Goal: Information Seeking & Learning: Learn about a topic

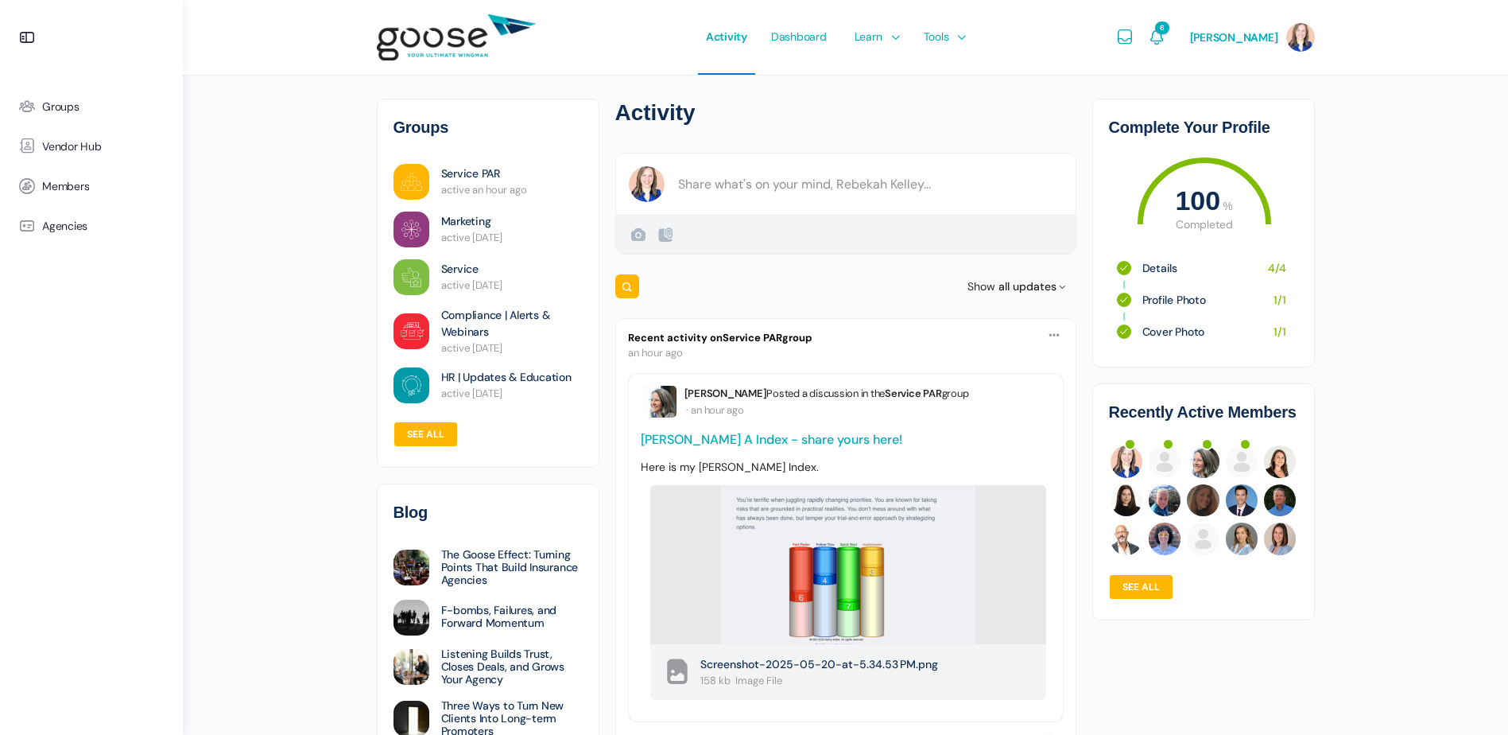
click at [786, 438] on link "Kolbe A Index - share yours here!" at bounding box center [772, 439] width 262 height 17
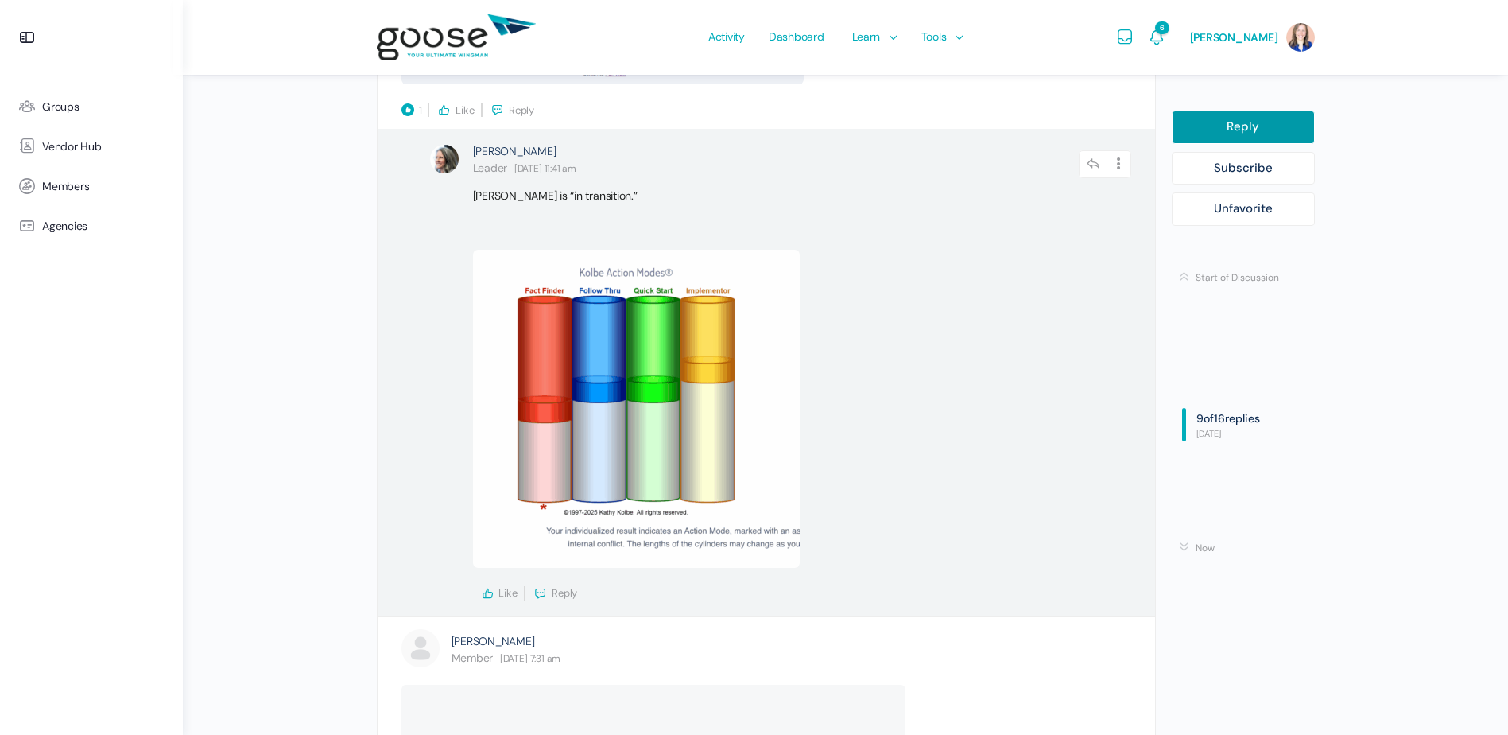
scroll to position [4611, 0]
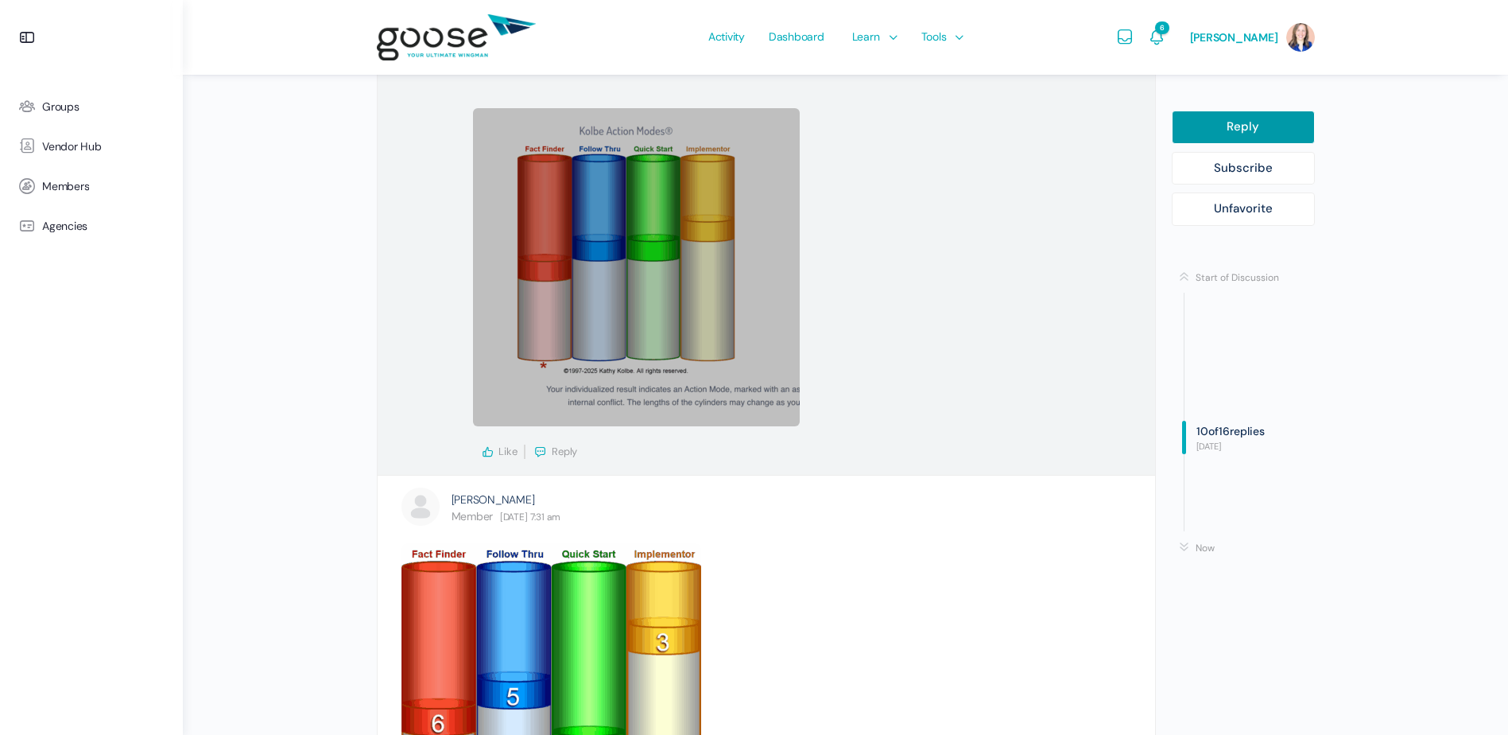
click at [678, 397] on link at bounding box center [636, 267] width 327 height 318
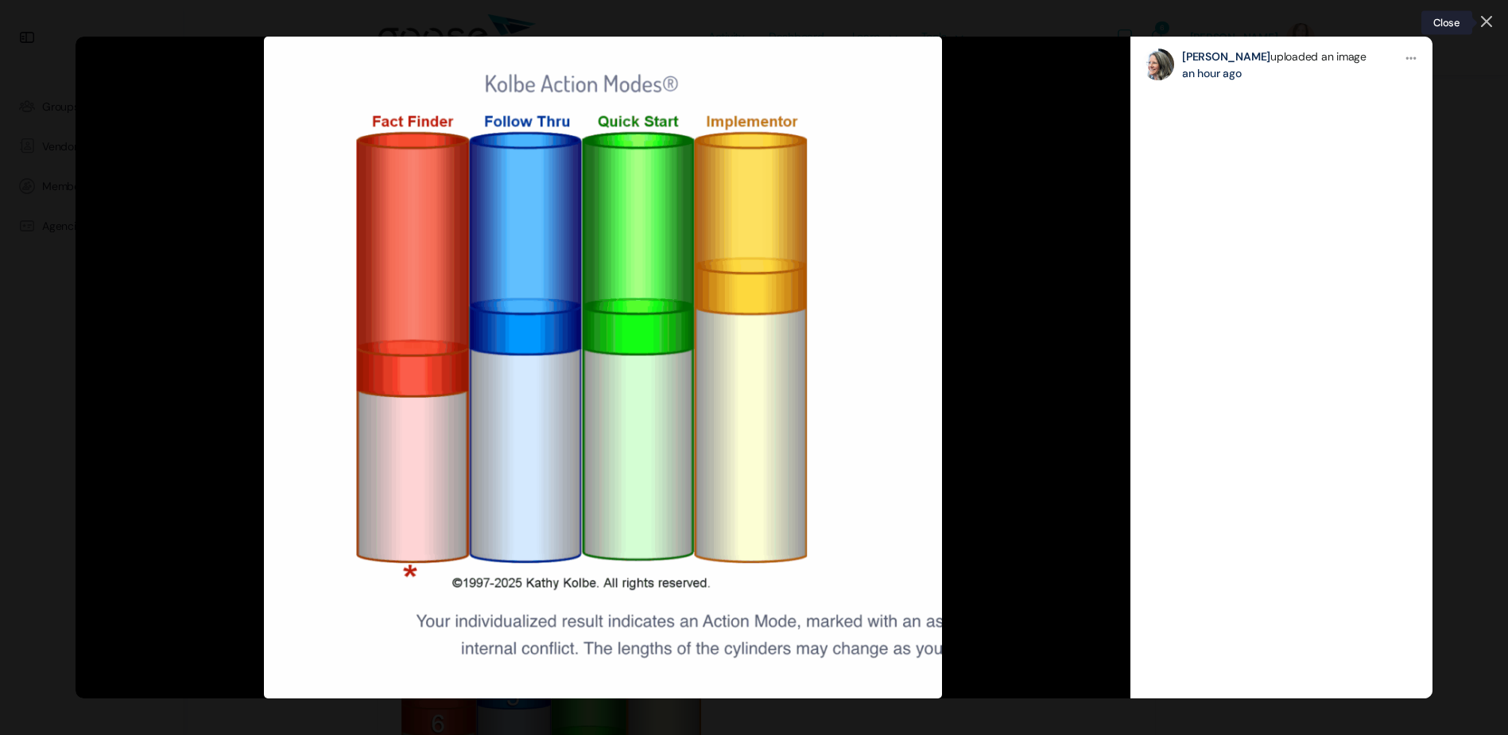
click at [1482, 18] on icon at bounding box center [1486, 21] width 11 height 11
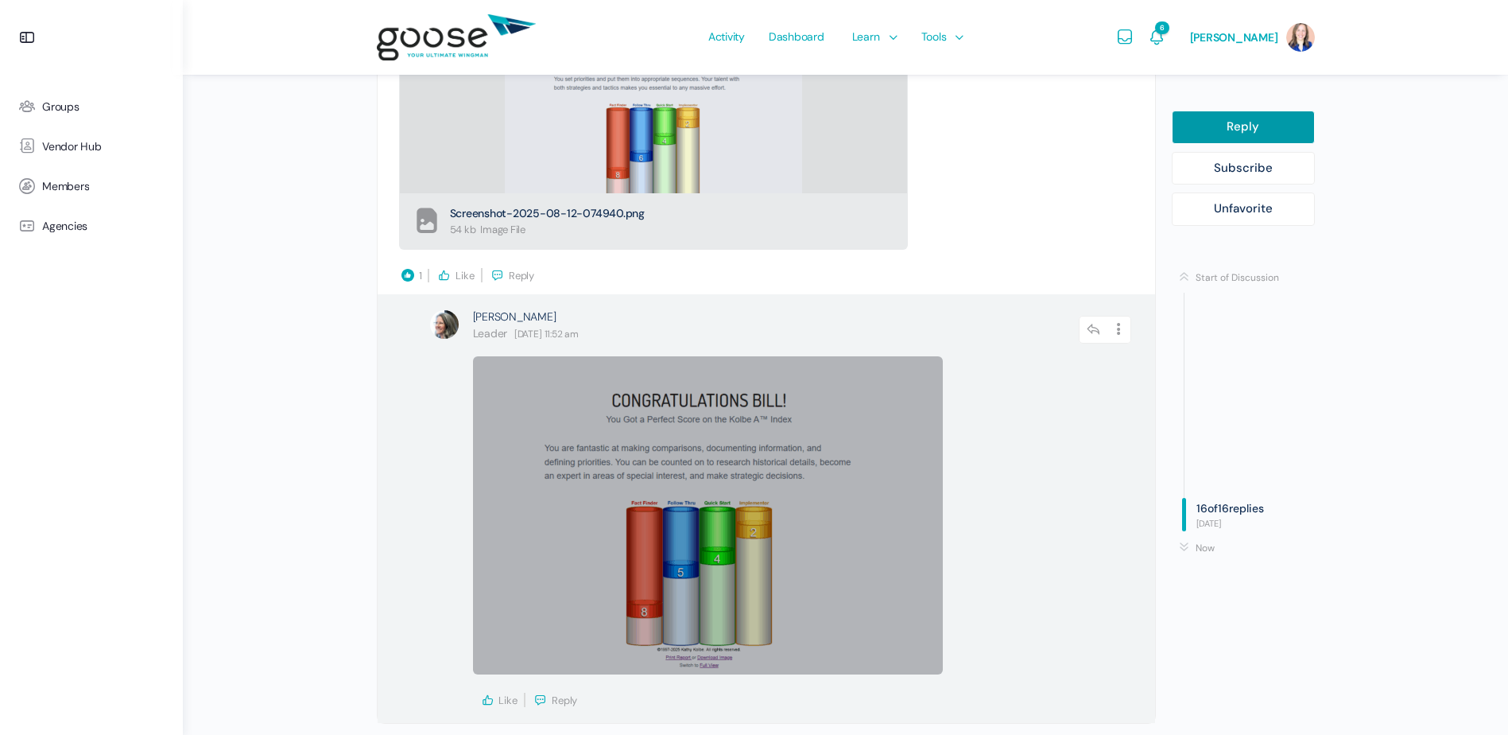
scroll to position [6781, 0]
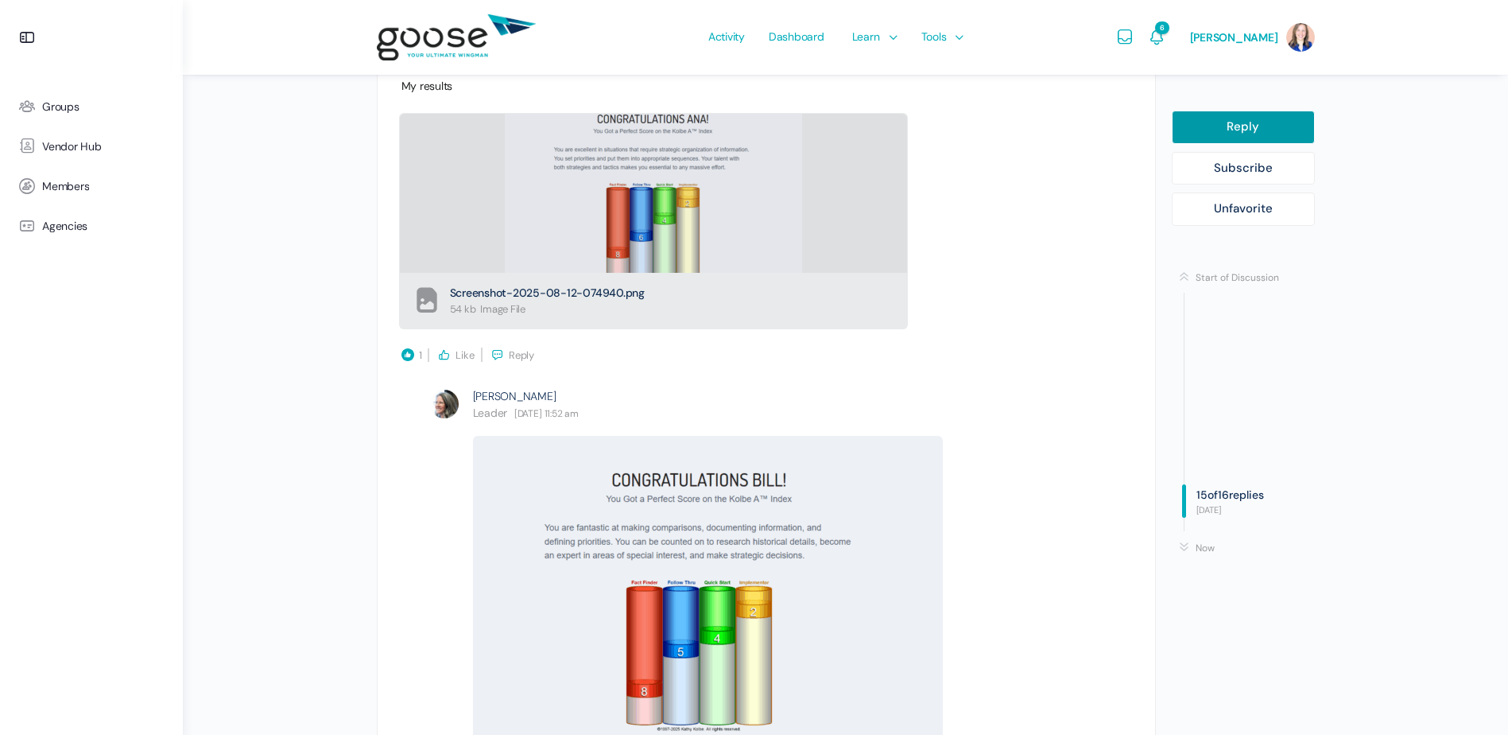
drag, startPoint x: 233, startPoint y: 500, endPoint x: 242, endPoint y: 500, distance: 8.7
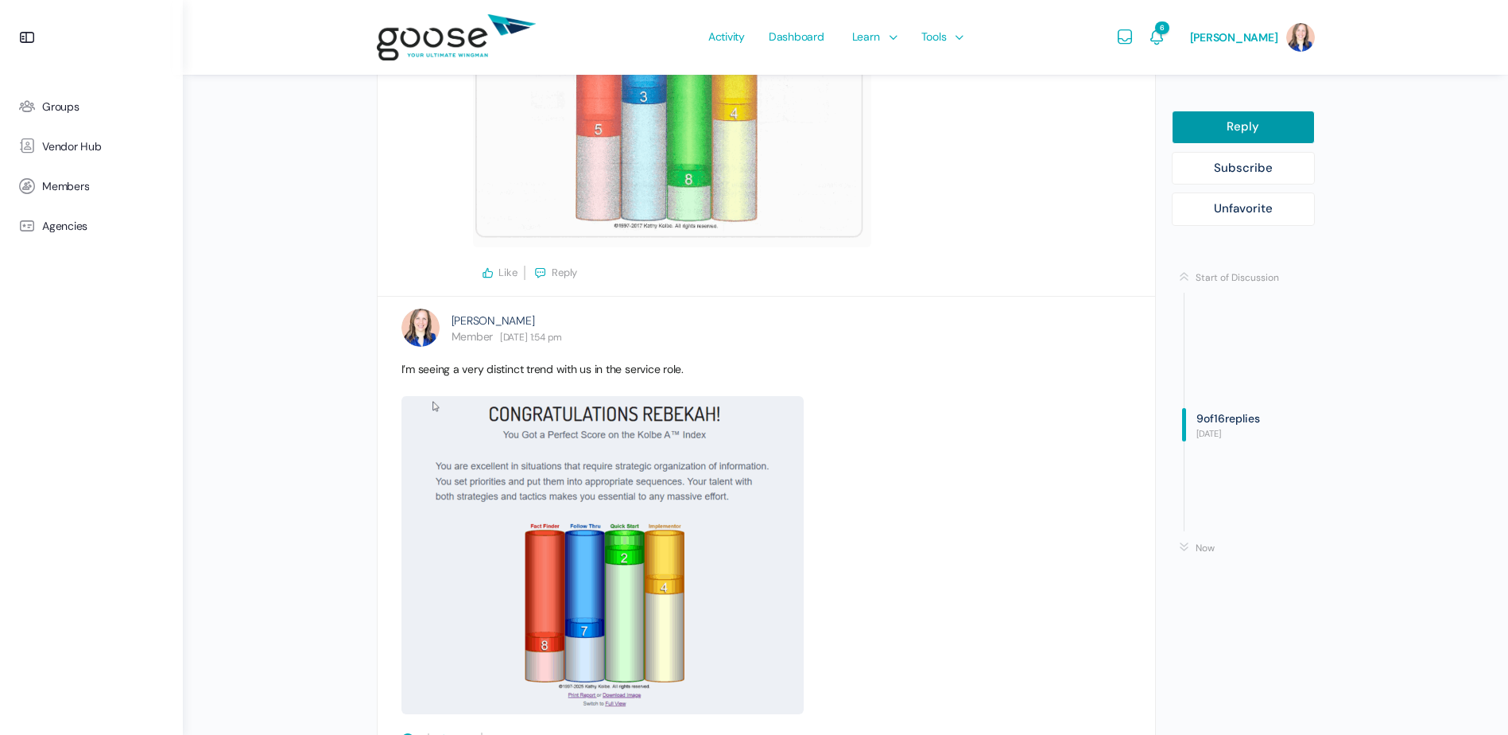
scroll to position [3919, 0]
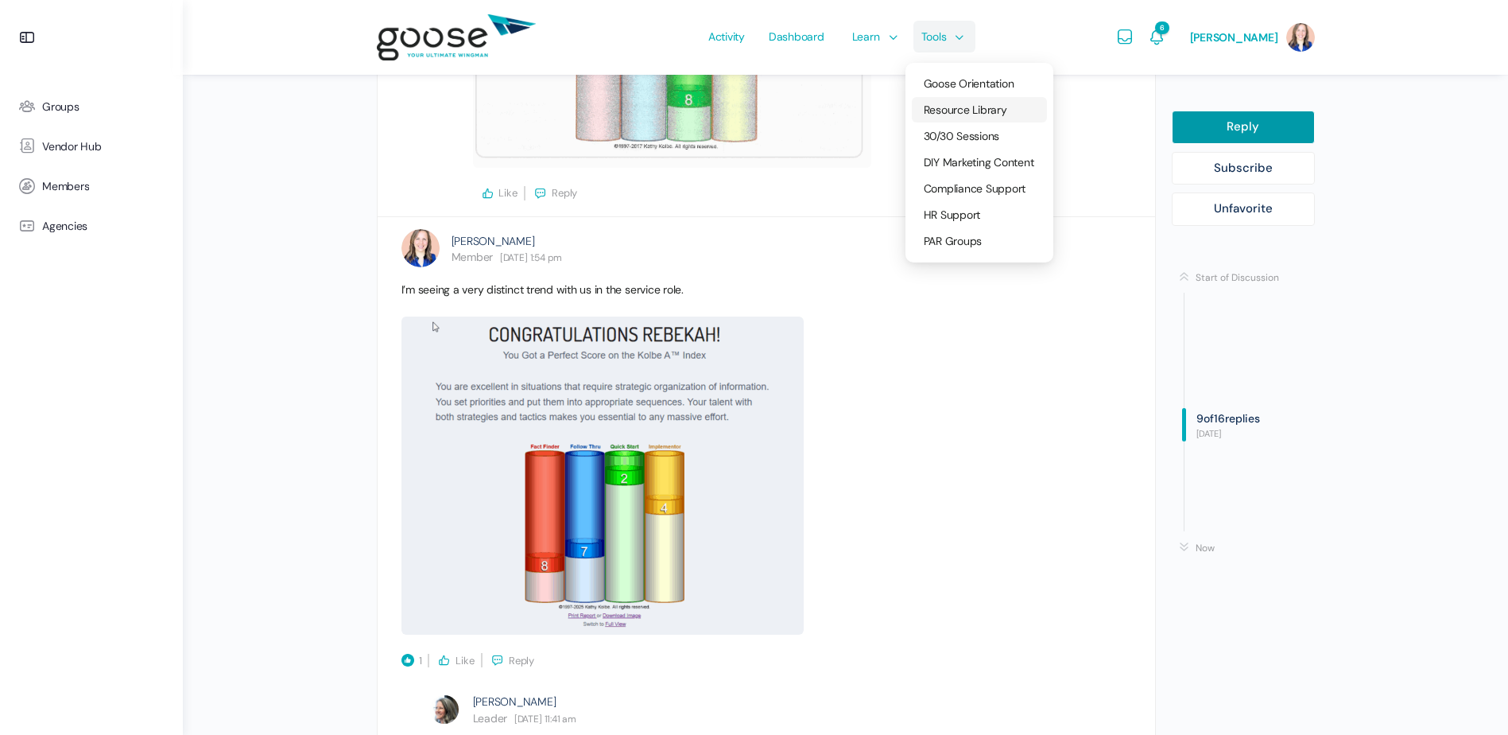
click at [957, 111] on span "Resource Library" at bounding box center [965, 110] width 83 height 14
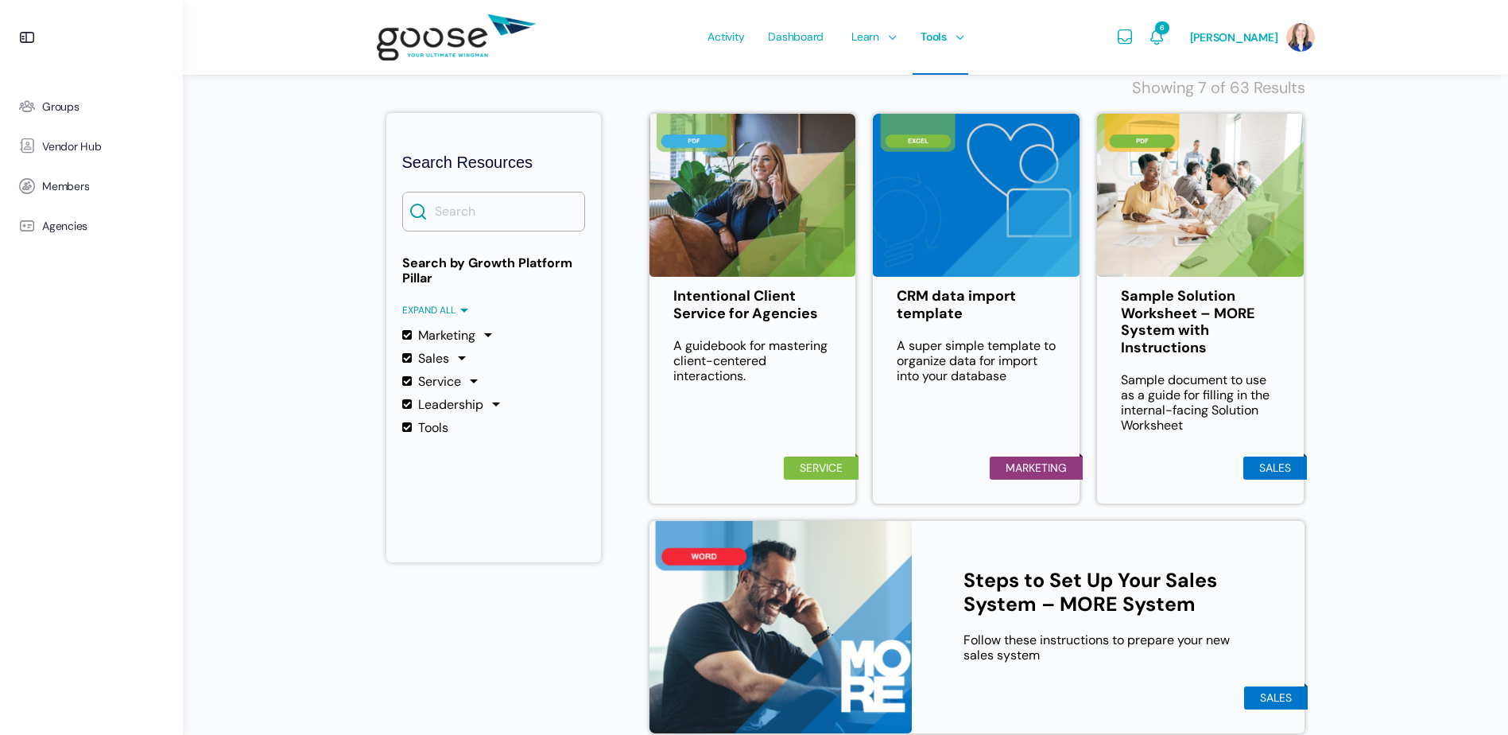
scroll to position [273, 0]
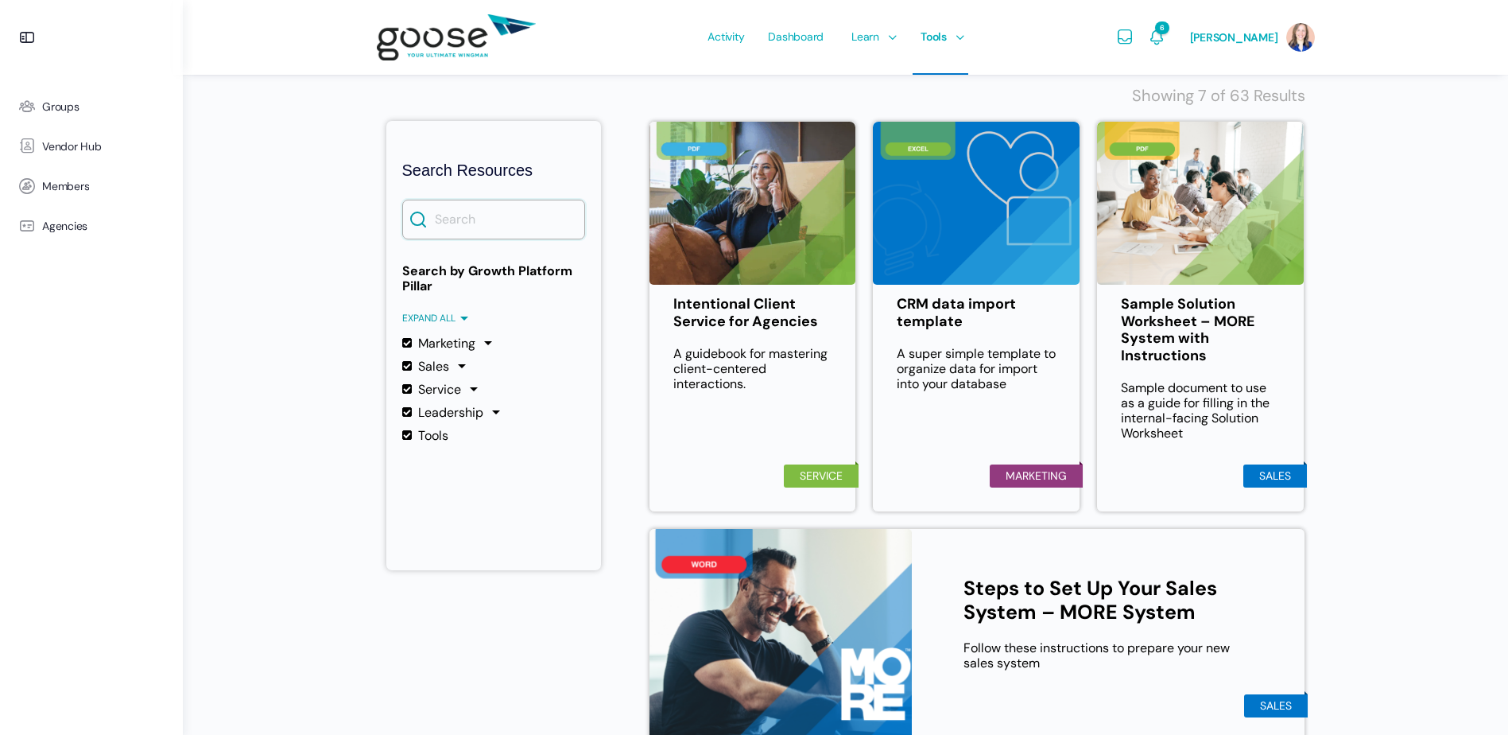
click at [527, 221] on input "Search" at bounding box center [493, 220] width 183 height 40
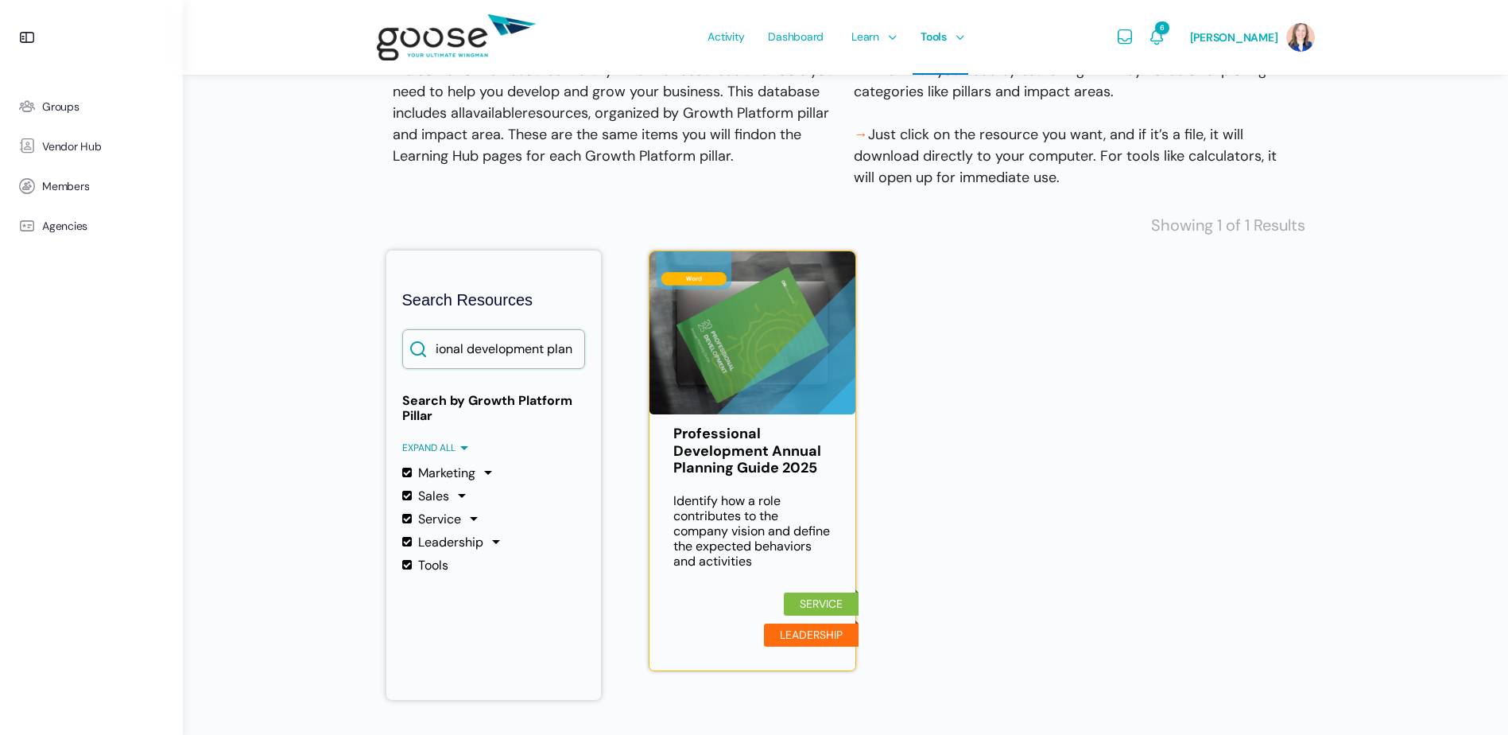
scroll to position [170, 0]
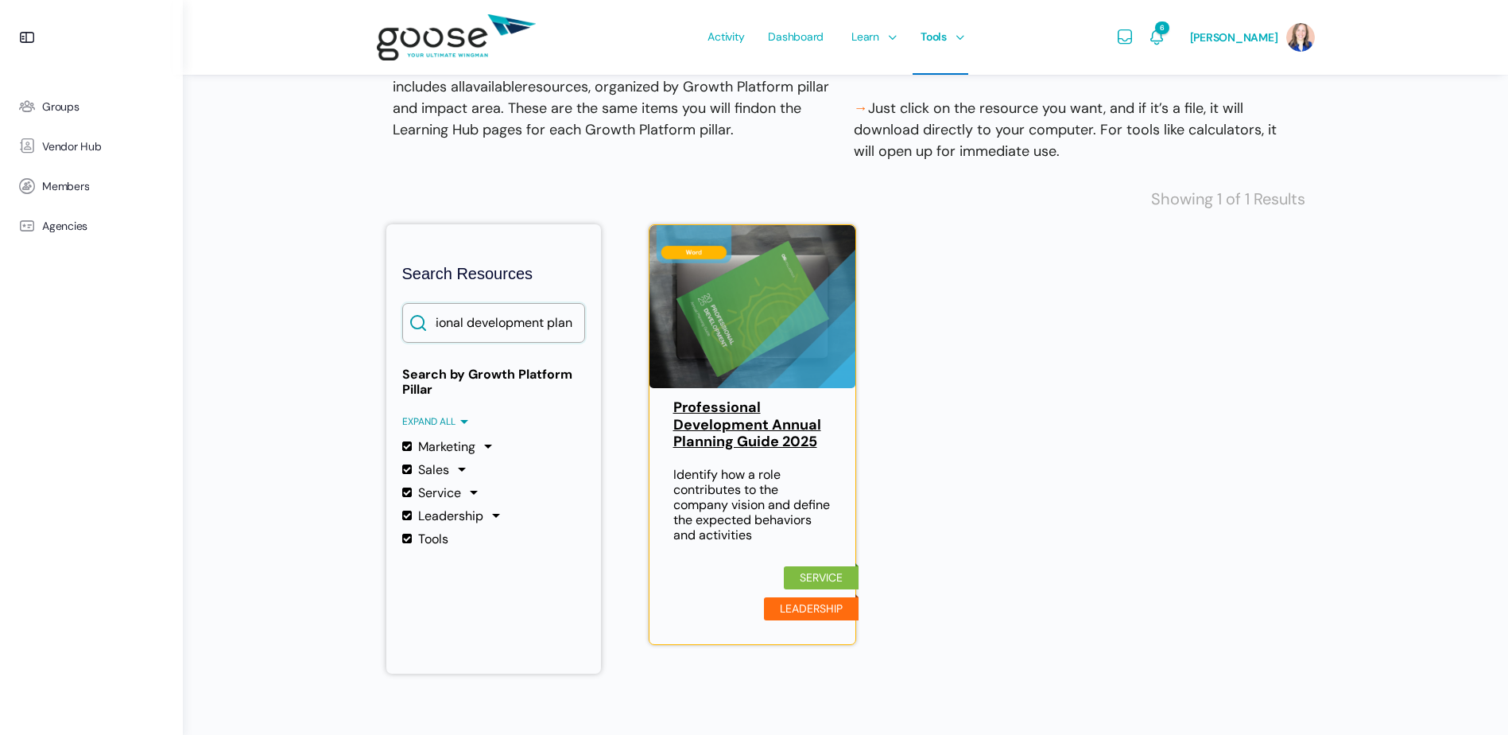
type input "professional development plan"
click at [753, 425] on link "Professional Development Annual Planning Guide 2025" at bounding box center [752, 425] width 159 height 52
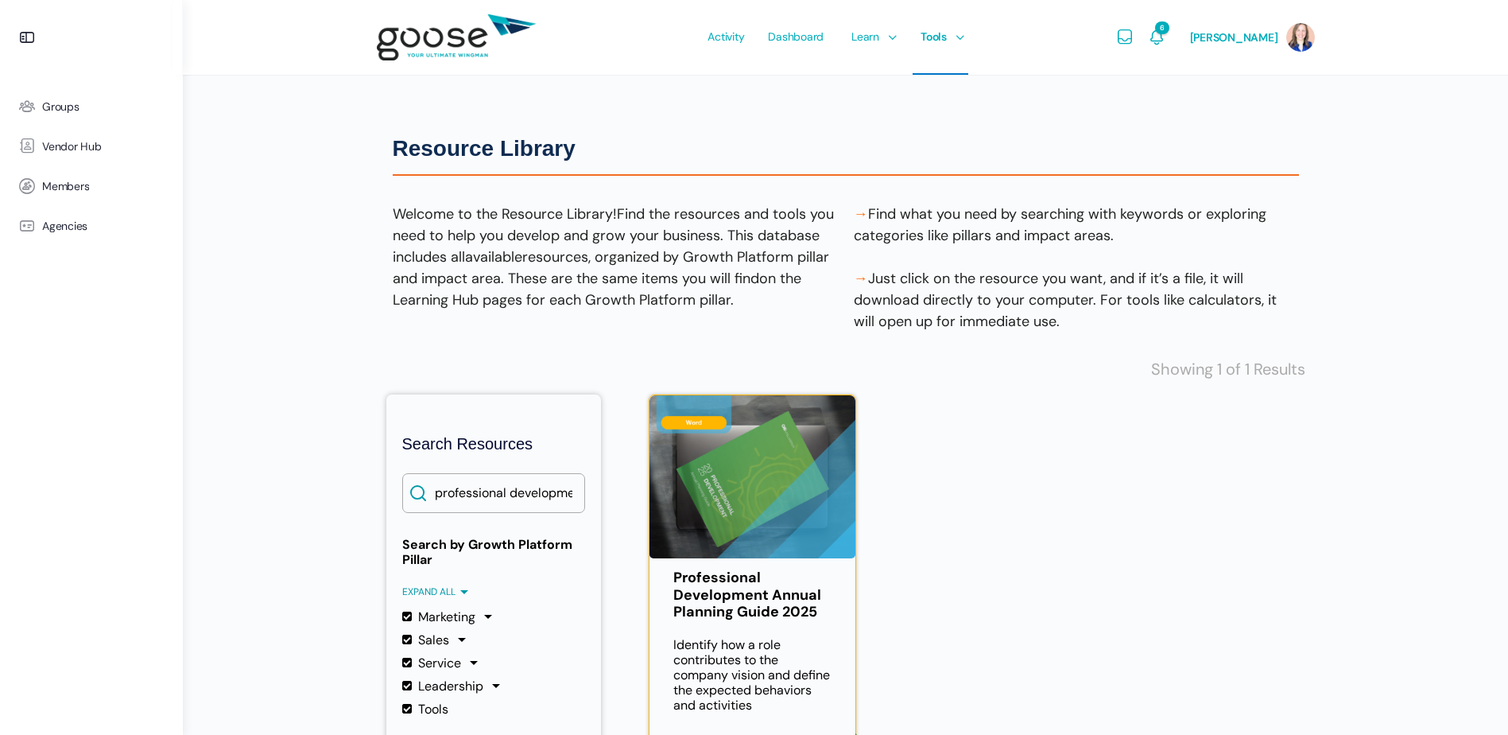
click at [1363, 510] on div "Resource Library Resource Library Welcome to the Resource Library! Find the res…" at bounding box center [845, 452] width 1325 height 905
click at [1356, 614] on div "Resource Library Resource Library Welcome to the Resource Library! Find the res…" at bounding box center [845, 452] width 1325 height 905
click at [59, 115] on link "Groups" at bounding box center [91, 107] width 167 height 40
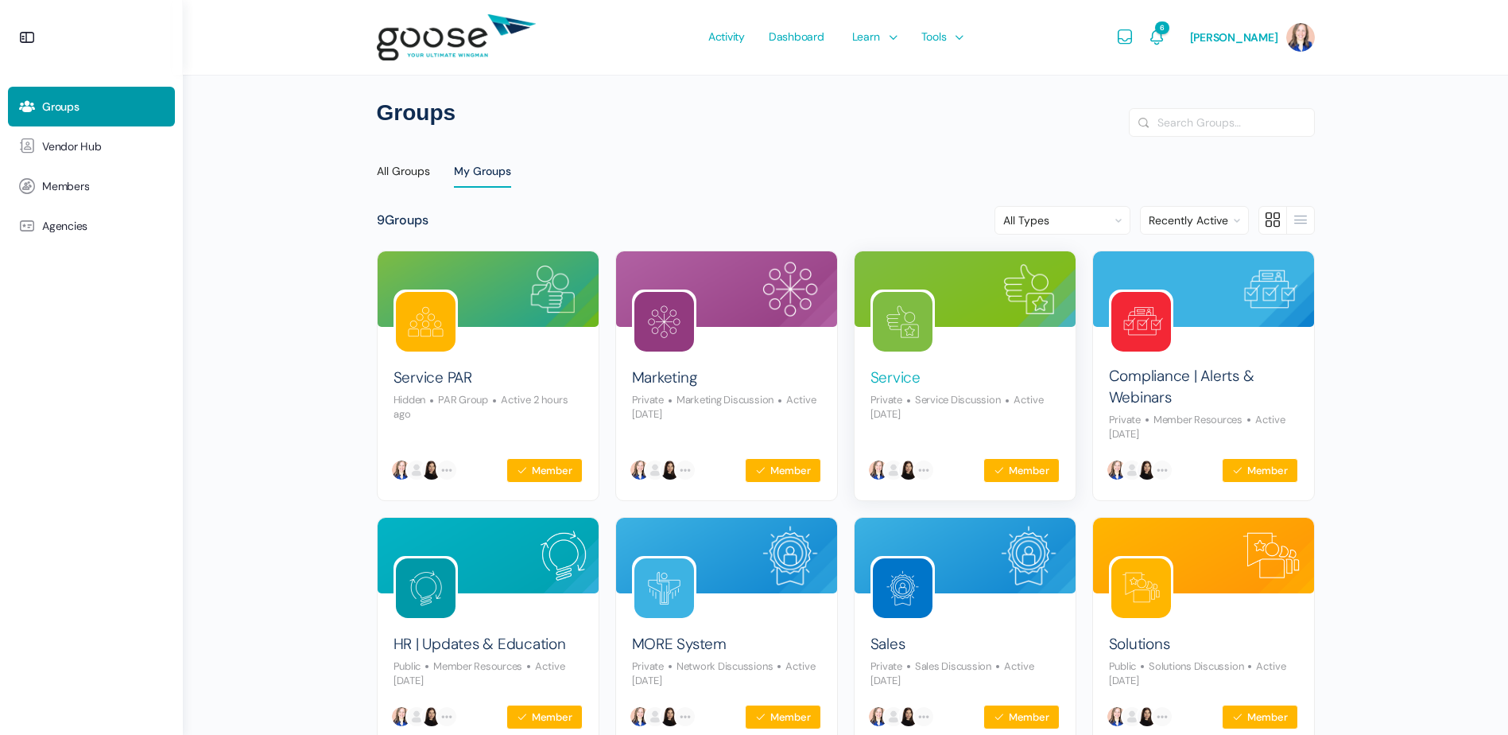
click at [898, 382] on link "Service" at bounding box center [896, 377] width 50 height 21
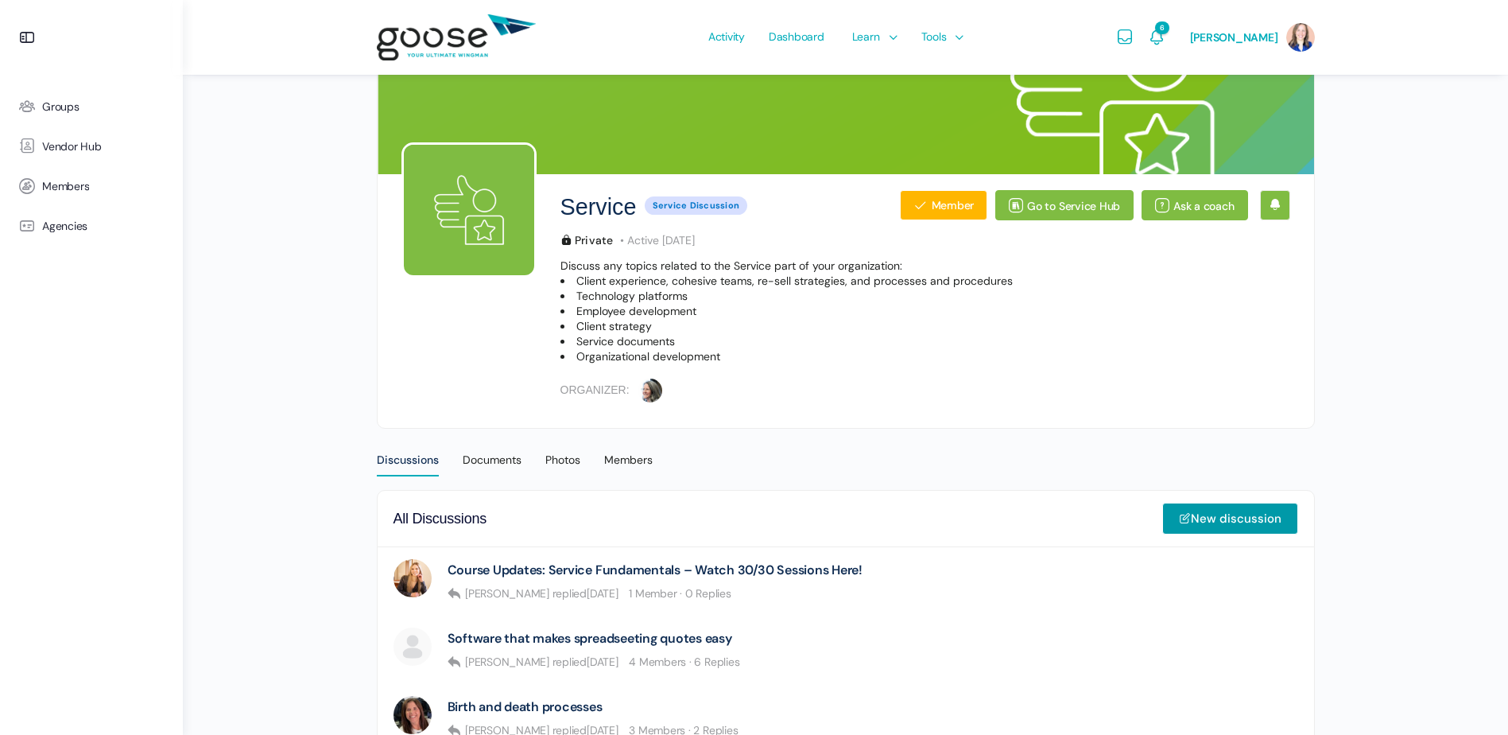
scroll to position [159, 0]
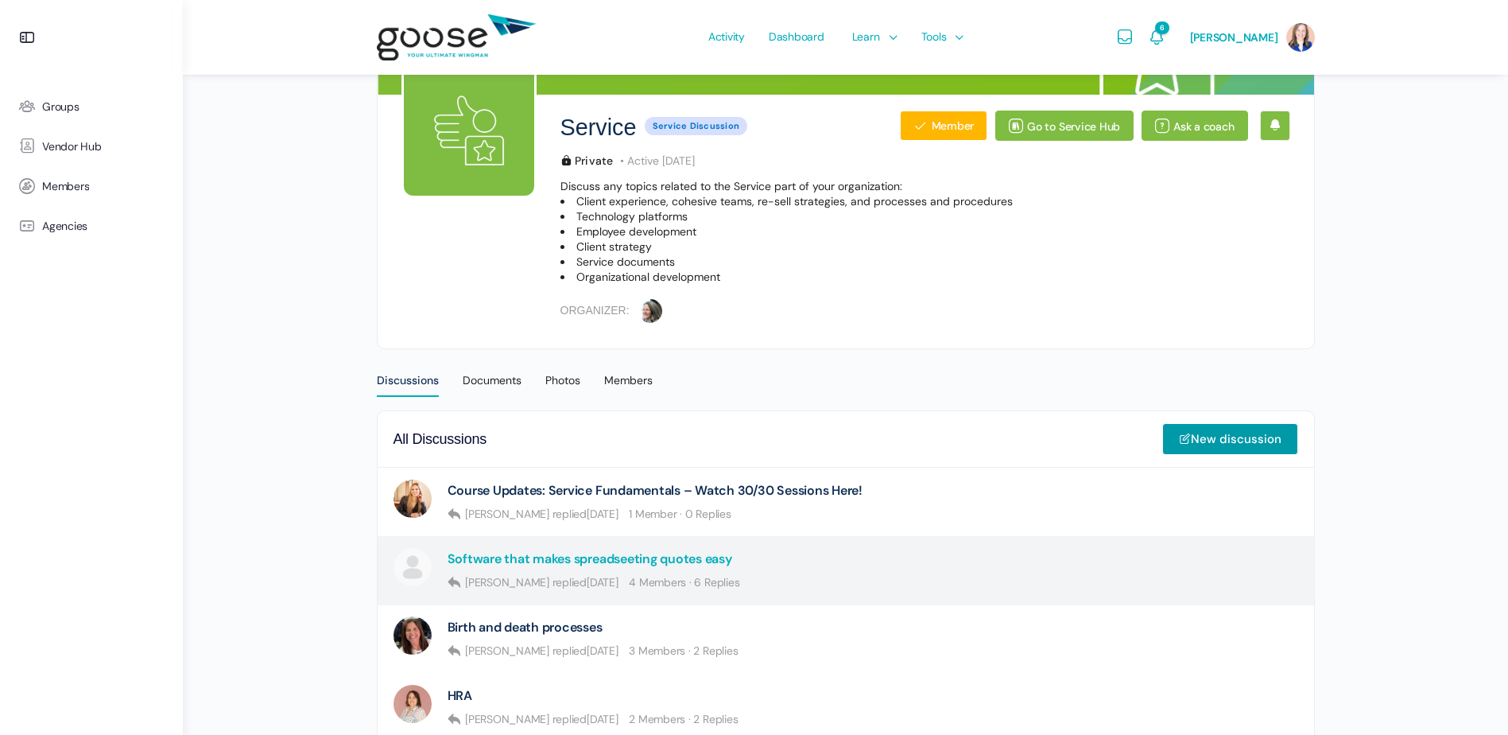
click at [706, 564] on link "Software that makes spreadseeting quotes easy" at bounding box center [590, 558] width 285 height 15
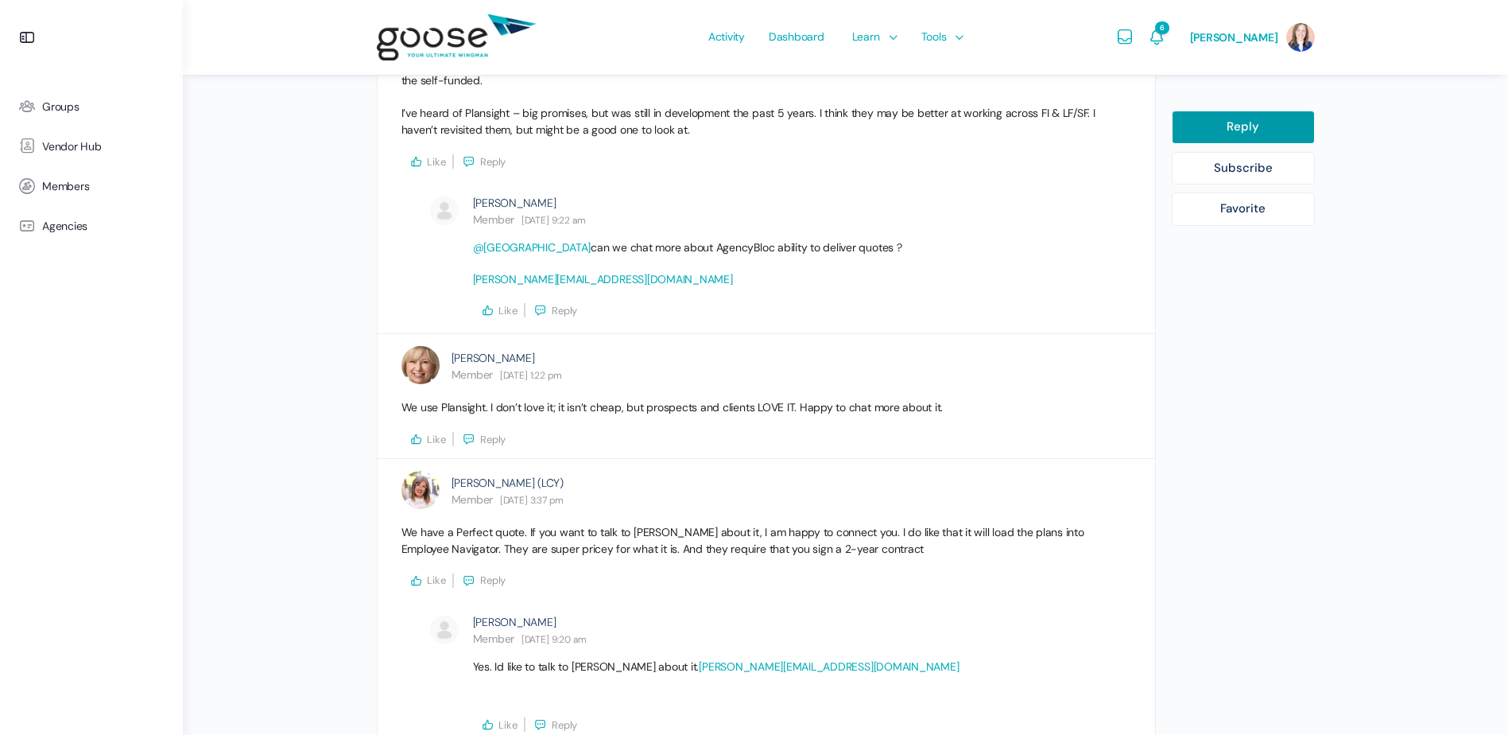
scroll to position [1033, 0]
